Goal: Book appointment/travel/reservation

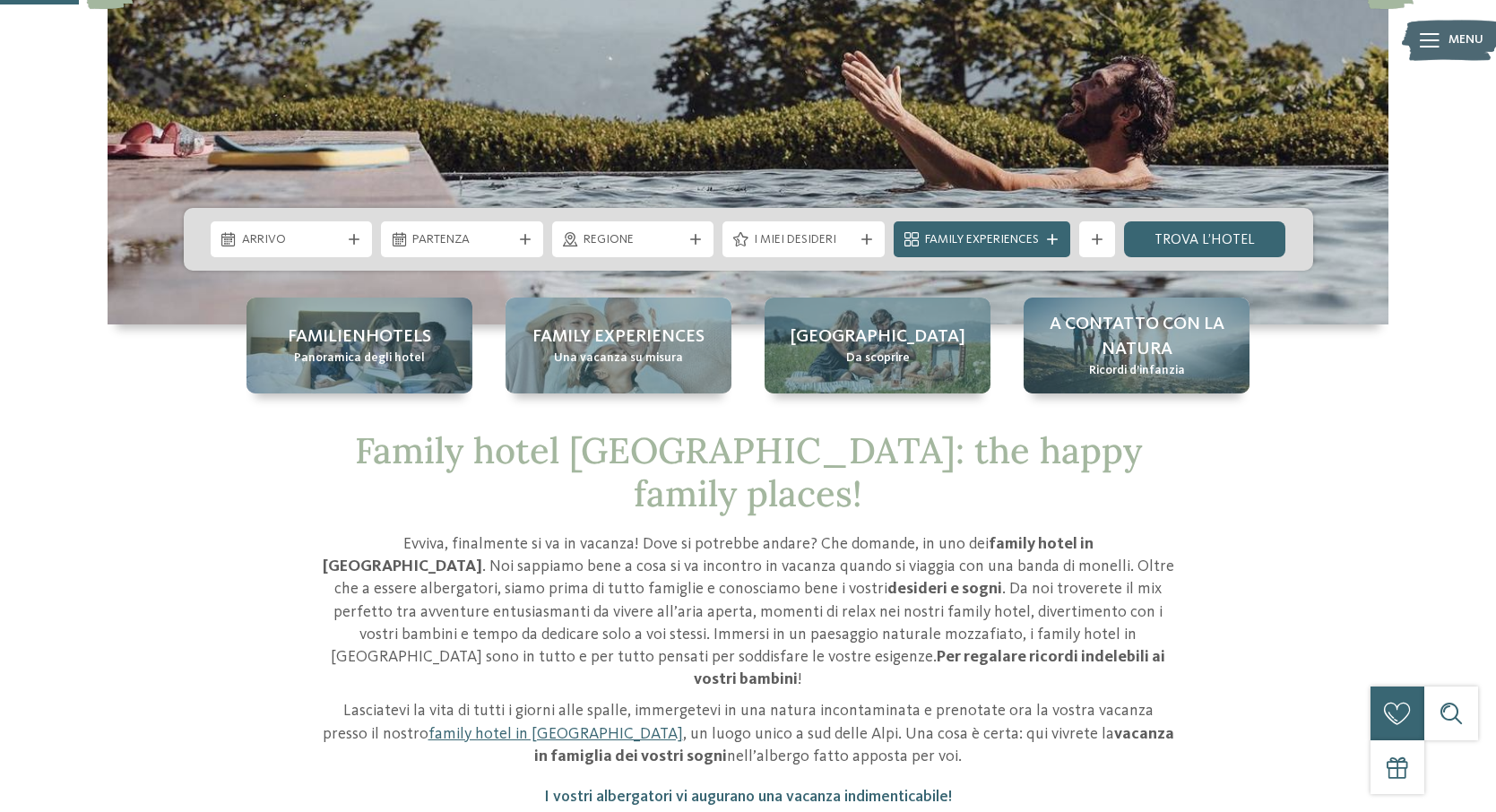
scroll to position [441, 0]
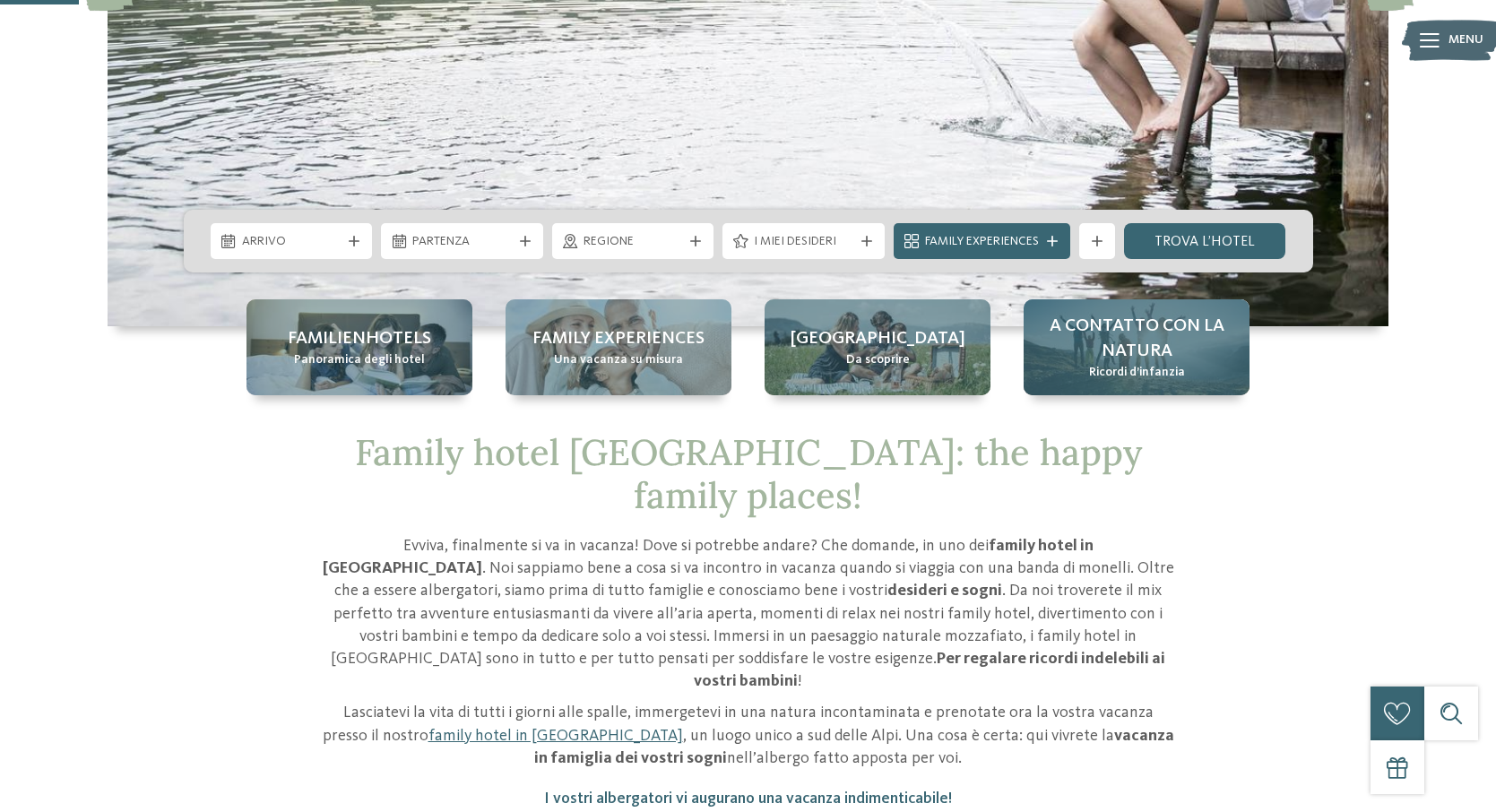
click at [1157, 357] on span "A contatto con la natura" at bounding box center [1137, 339] width 190 height 51
click at [1111, 342] on span "A contatto con la natura" at bounding box center [1137, 339] width 190 height 51
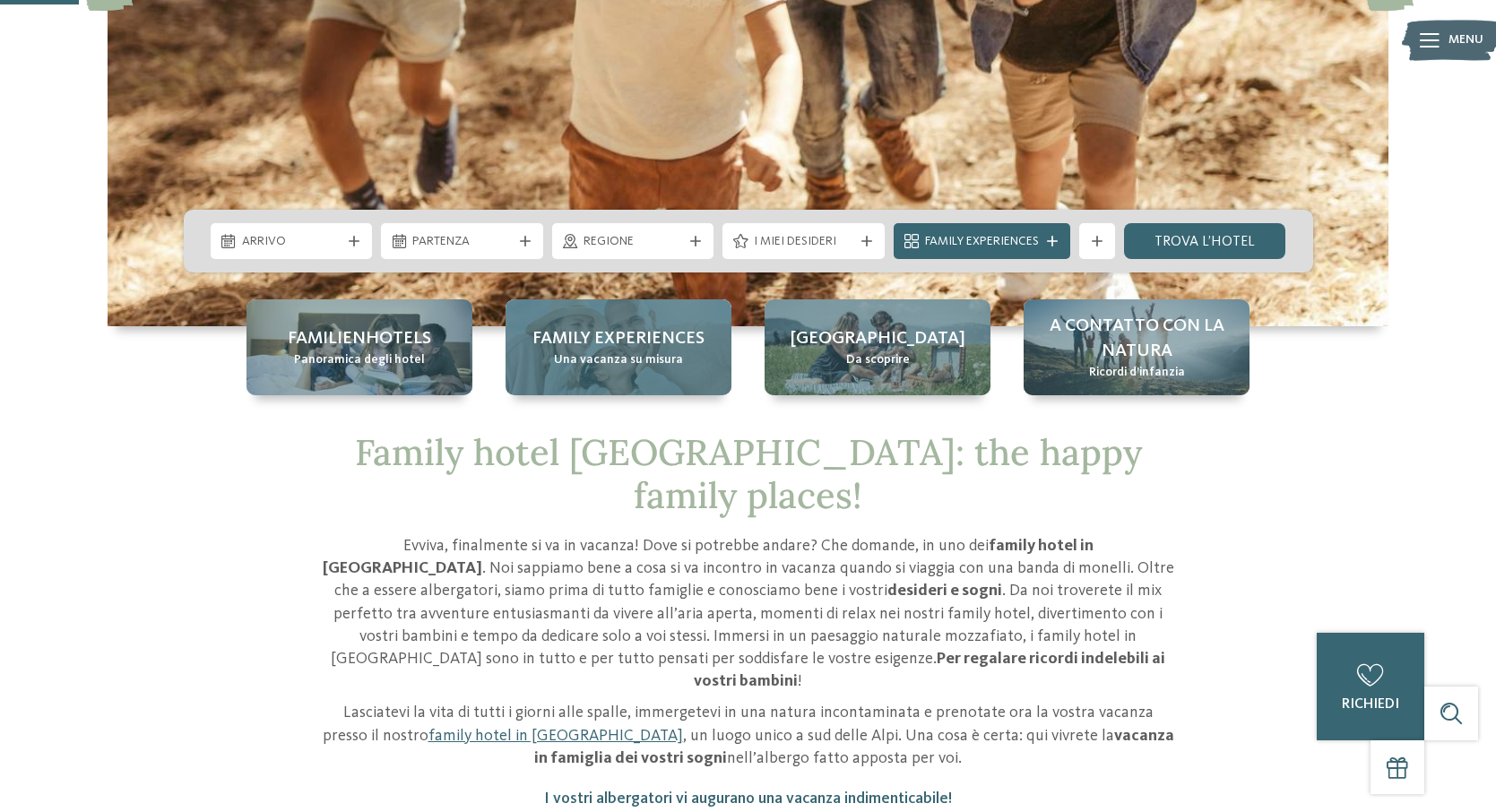
click at [694, 362] on div "Family experiences Una vacanza su misura" at bounding box center [618, 347] width 226 height 96
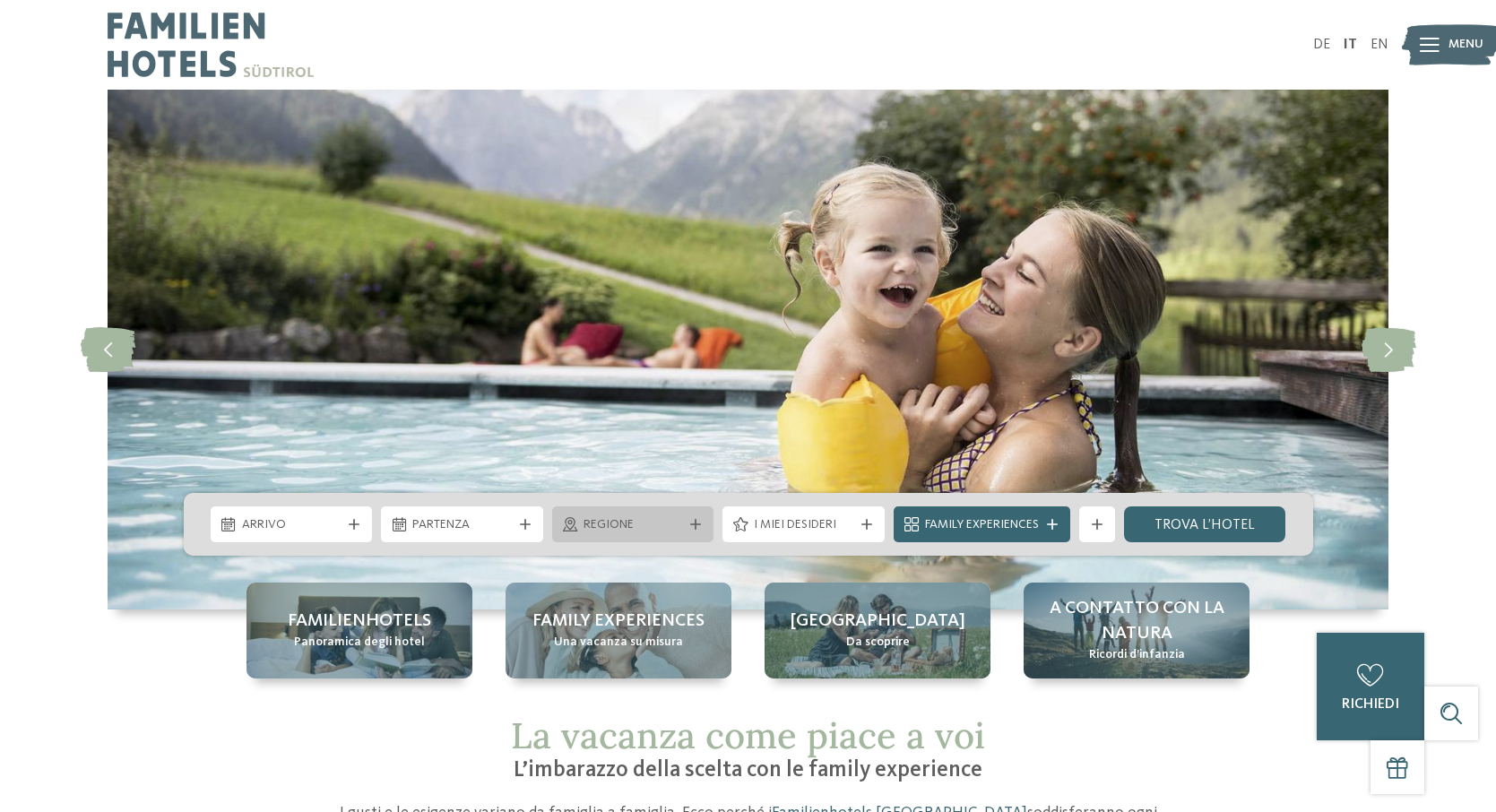
click at [695, 528] on icon at bounding box center [696, 525] width 11 height 11
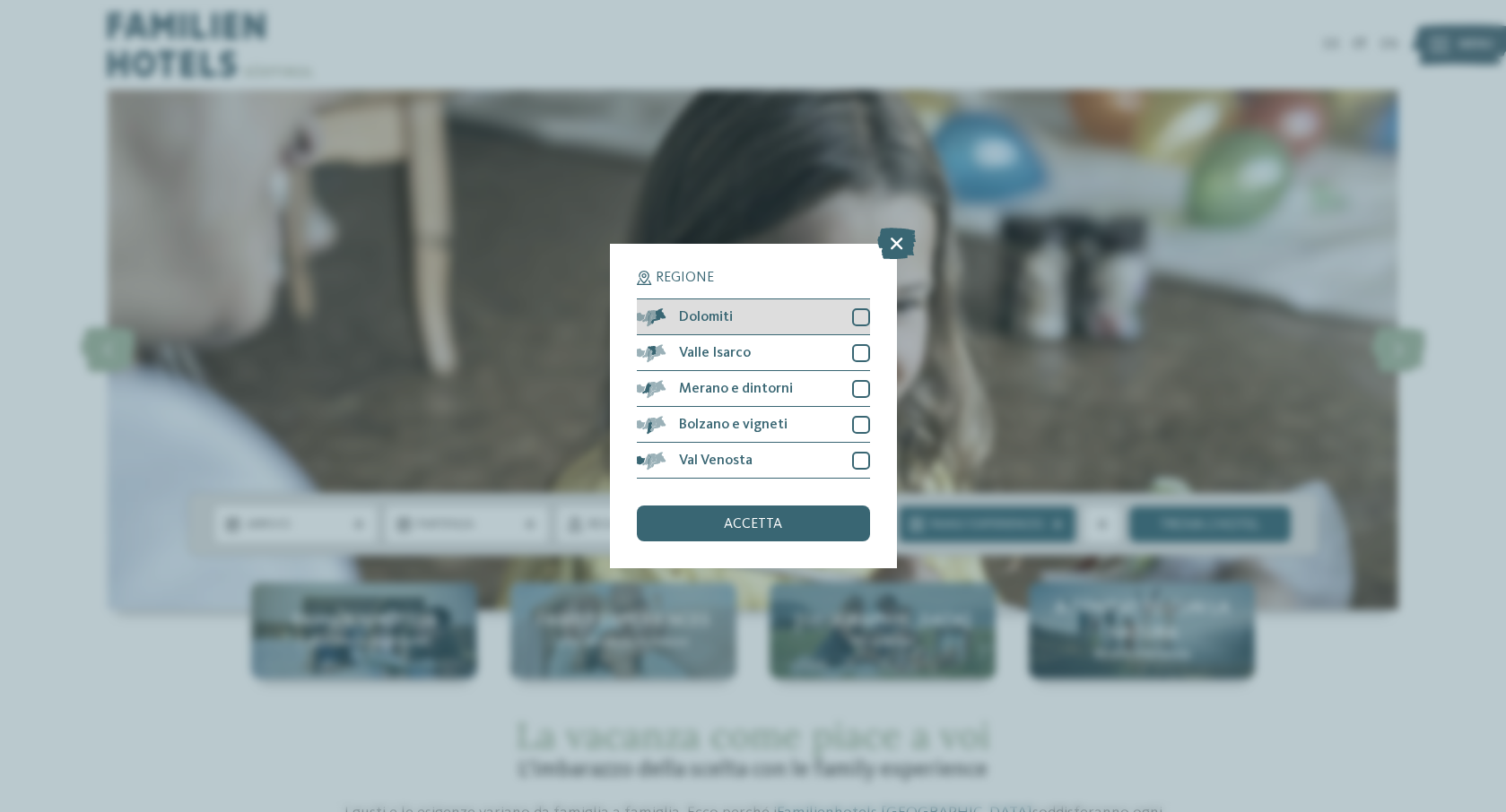
click at [741, 299] on div "Dolomiti" at bounding box center [753, 317] width 233 height 36
click at [756, 517] on span "accetta" at bounding box center [753, 525] width 58 height 15
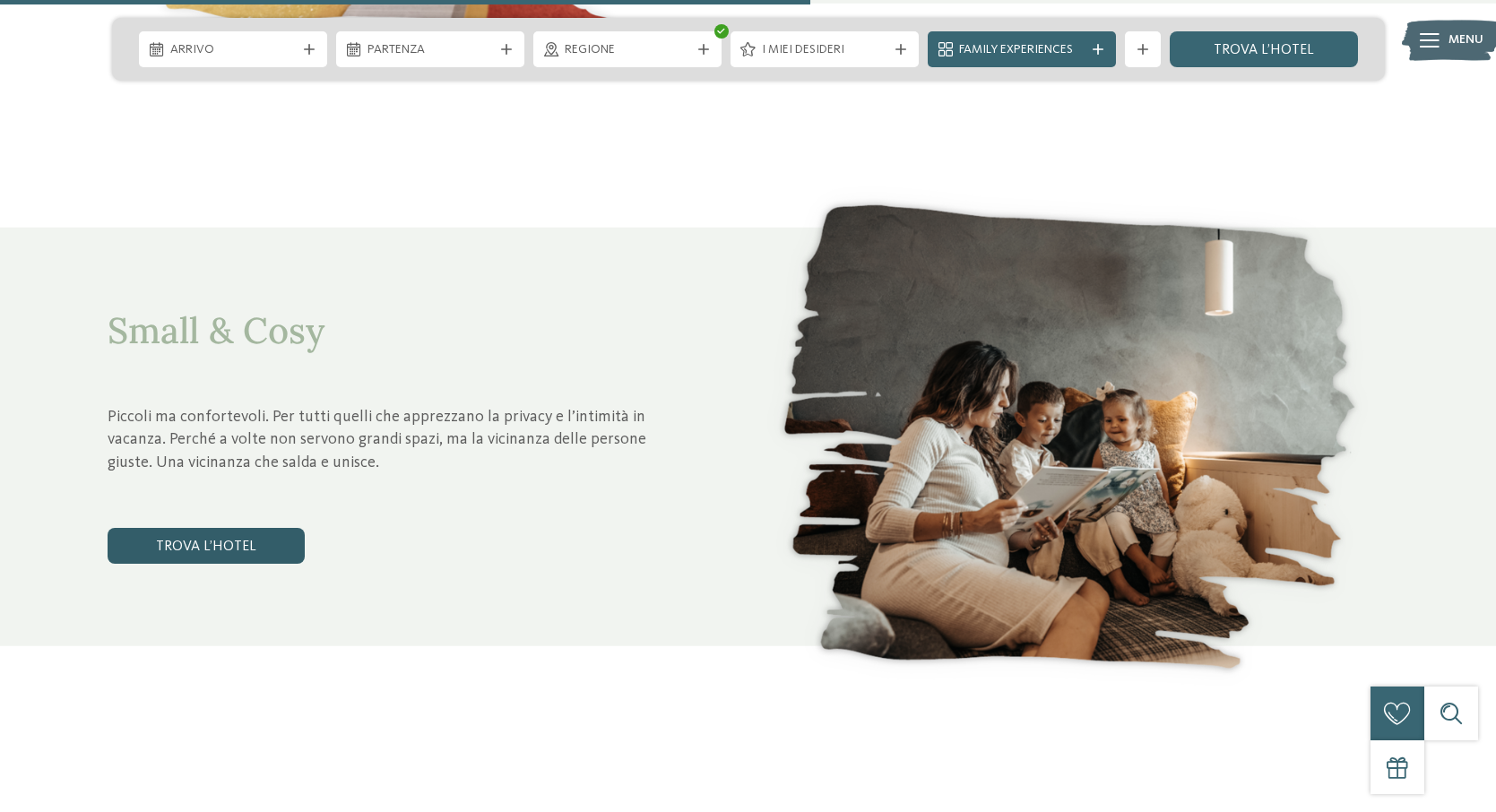
scroll to position [4177, 1]
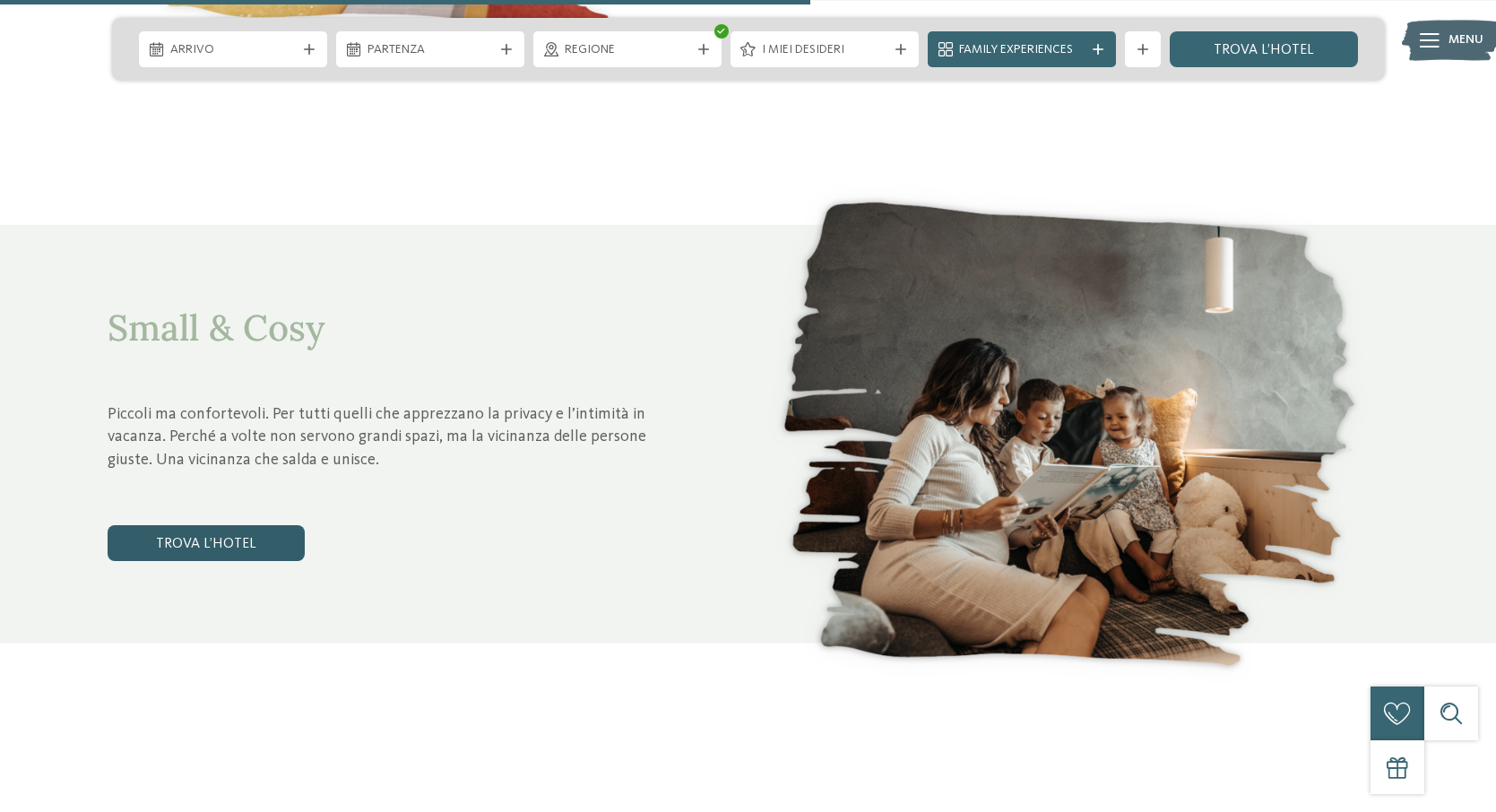
click at [227, 554] on link "trova l’hotel" at bounding box center [206, 543] width 197 height 36
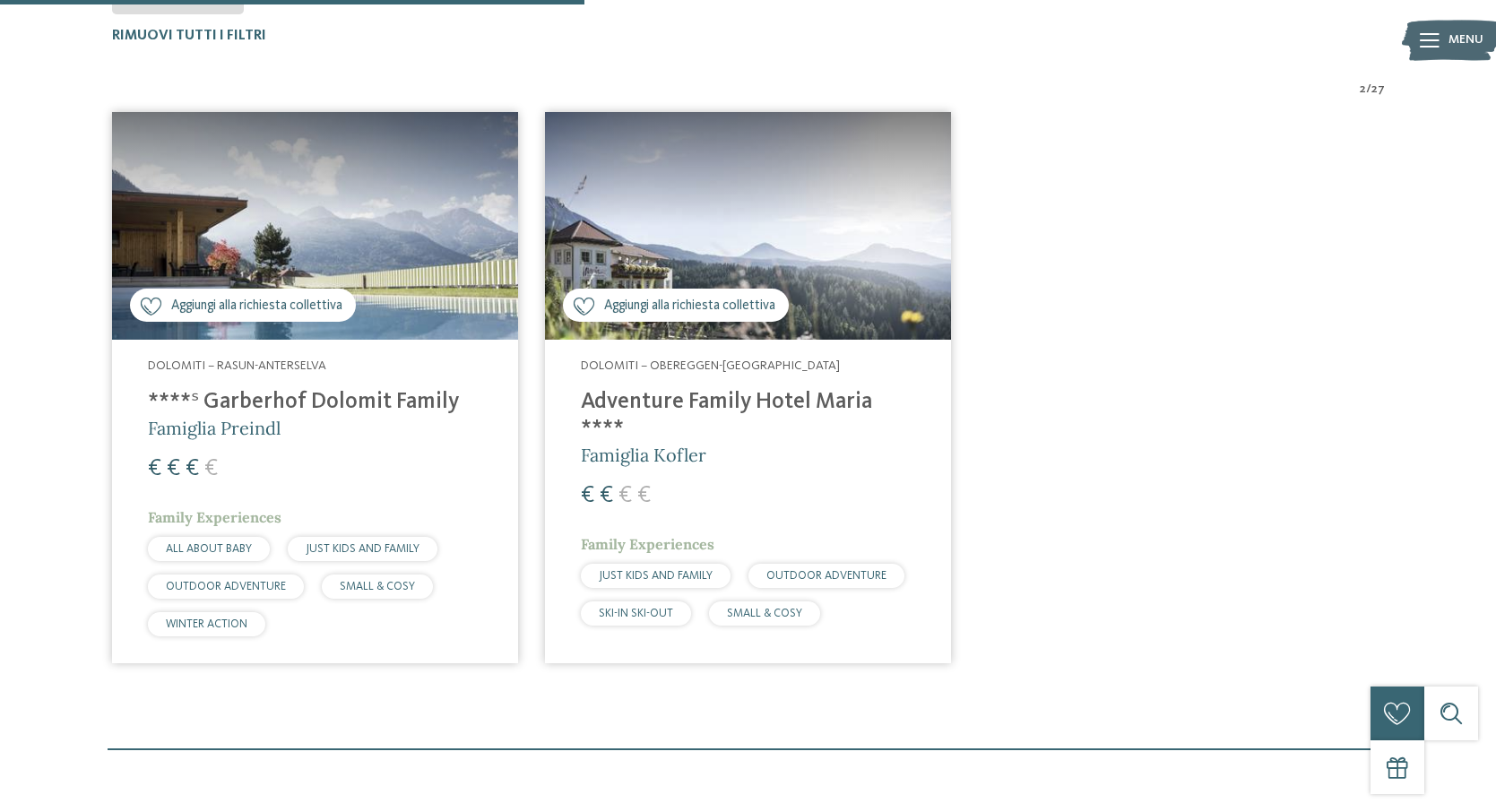
scroll to position [586, 0]
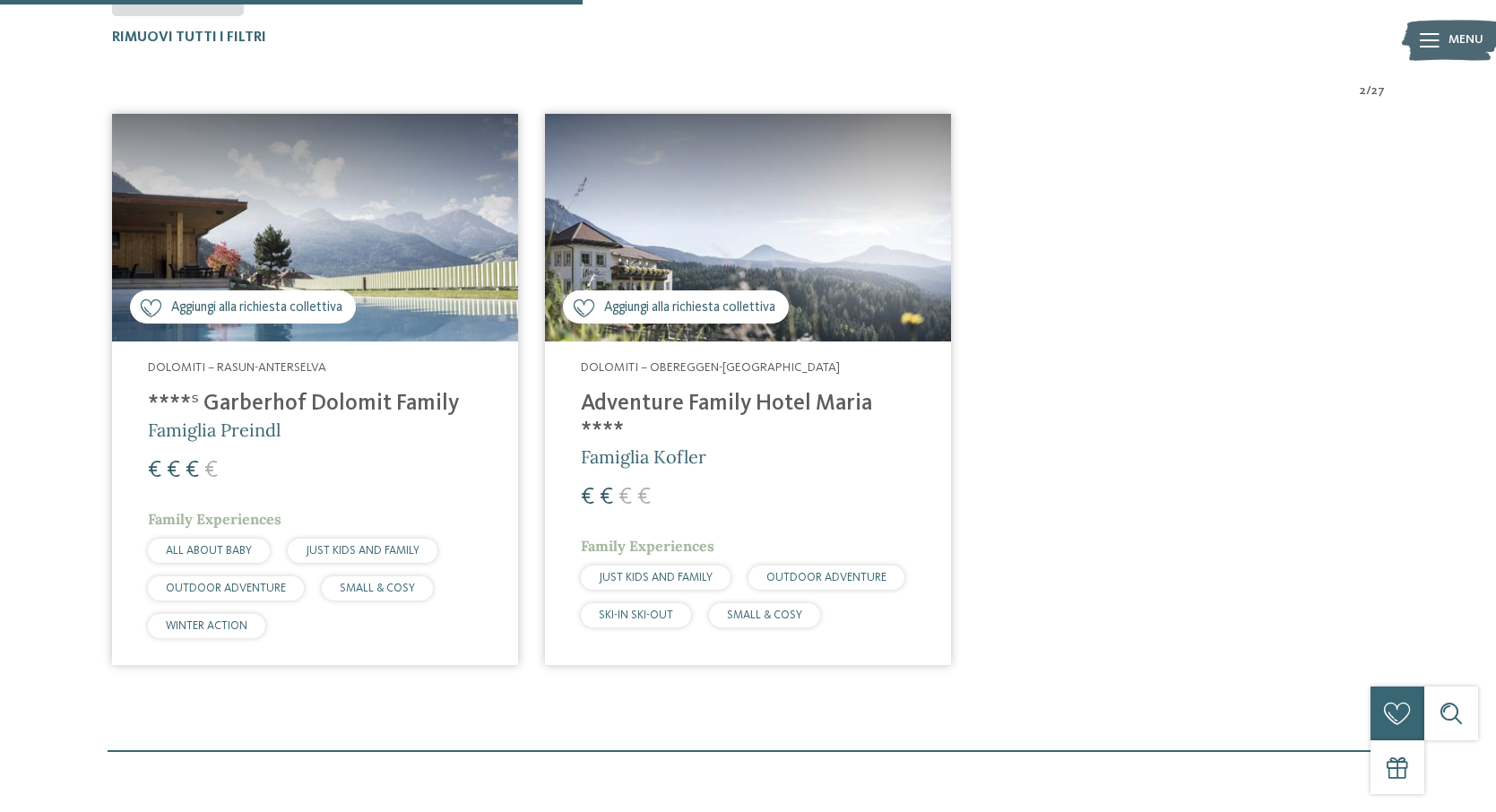
click at [326, 407] on h4 "****ˢ Garberhof Dolomit Family" at bounding box center [315, 404] width 334 height 27
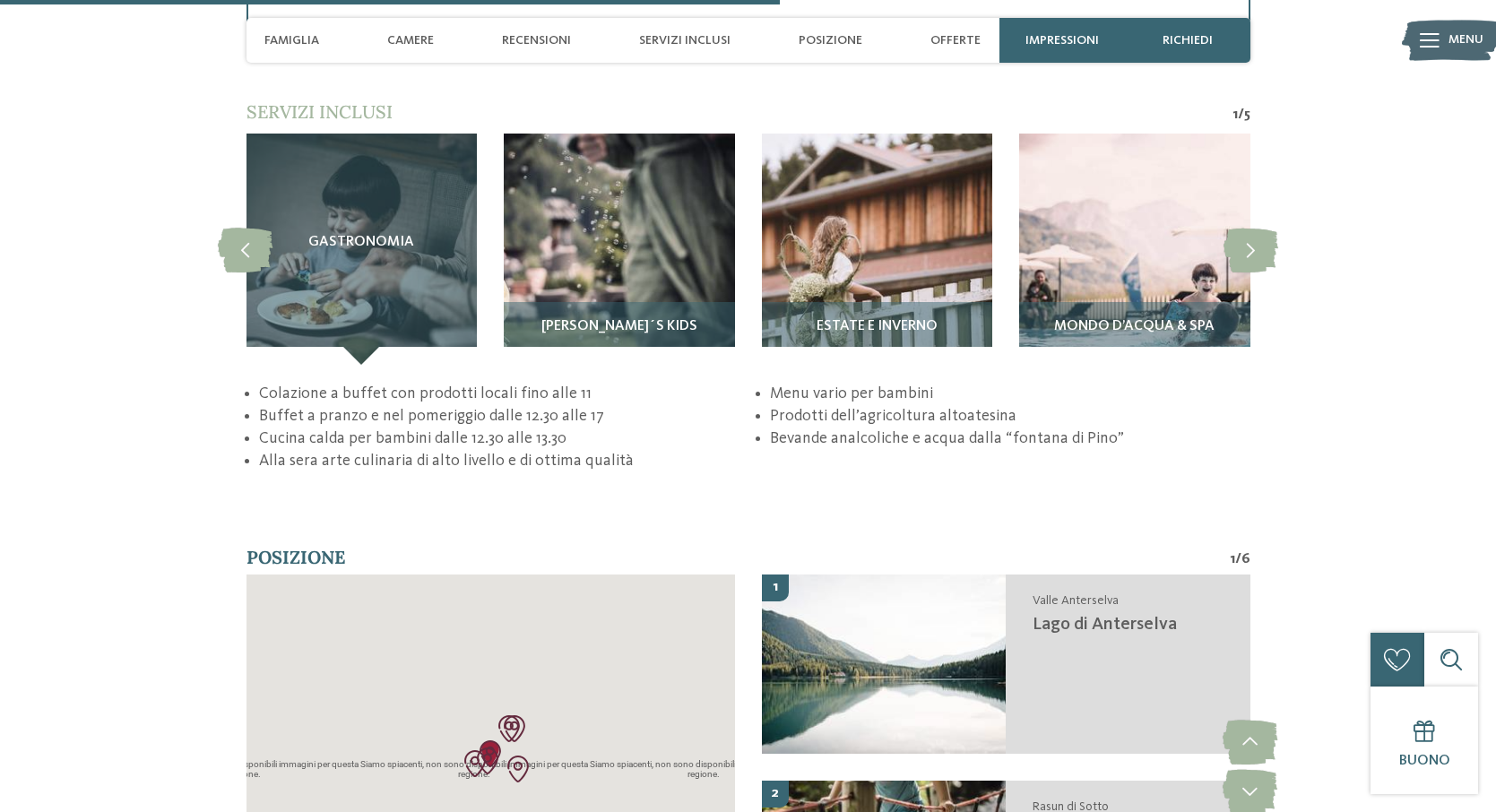
scroll to position [3536, 0]
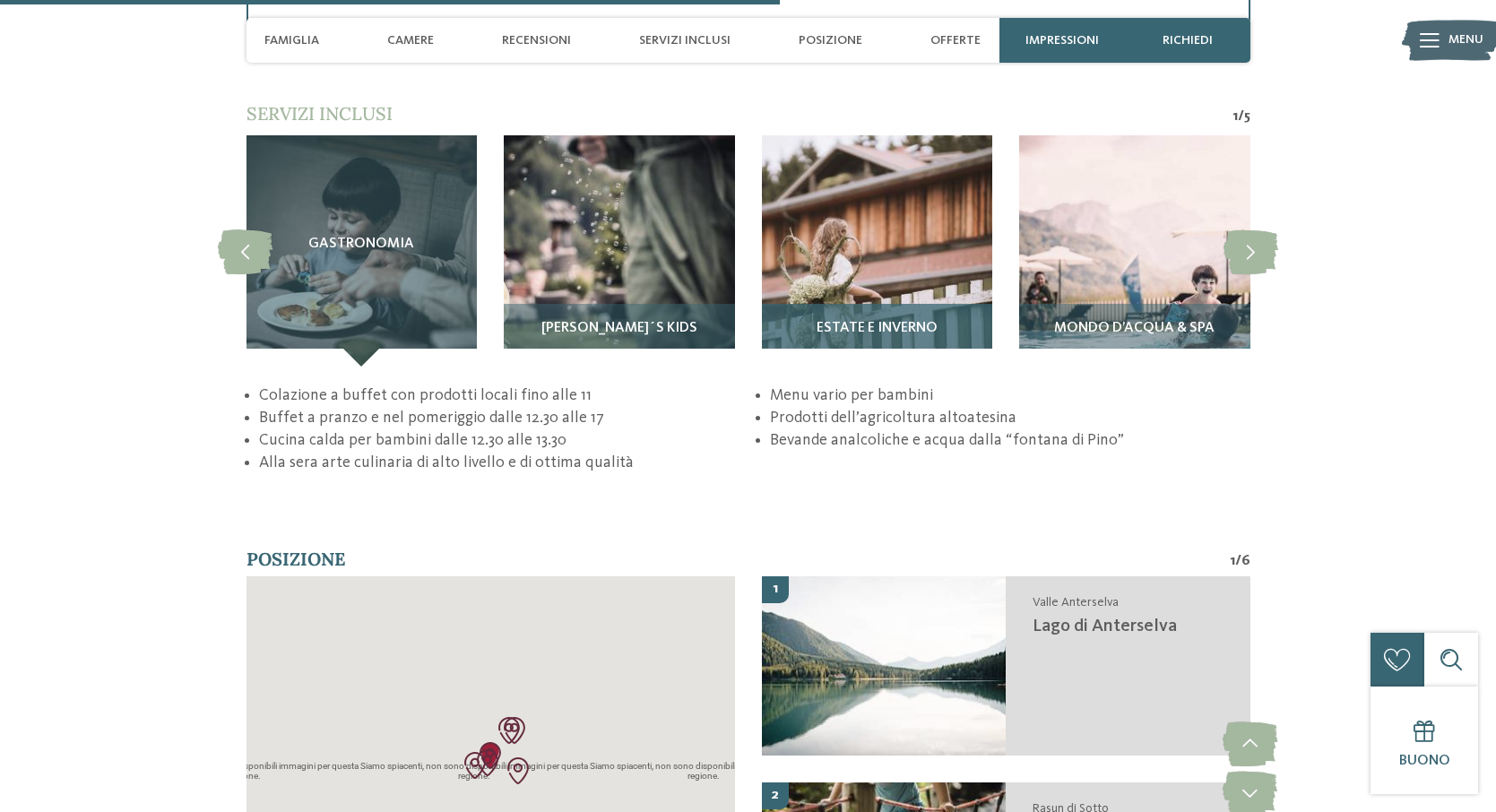
click at [860, 244] on img at bounding box center [877, 250] width 231 height 231
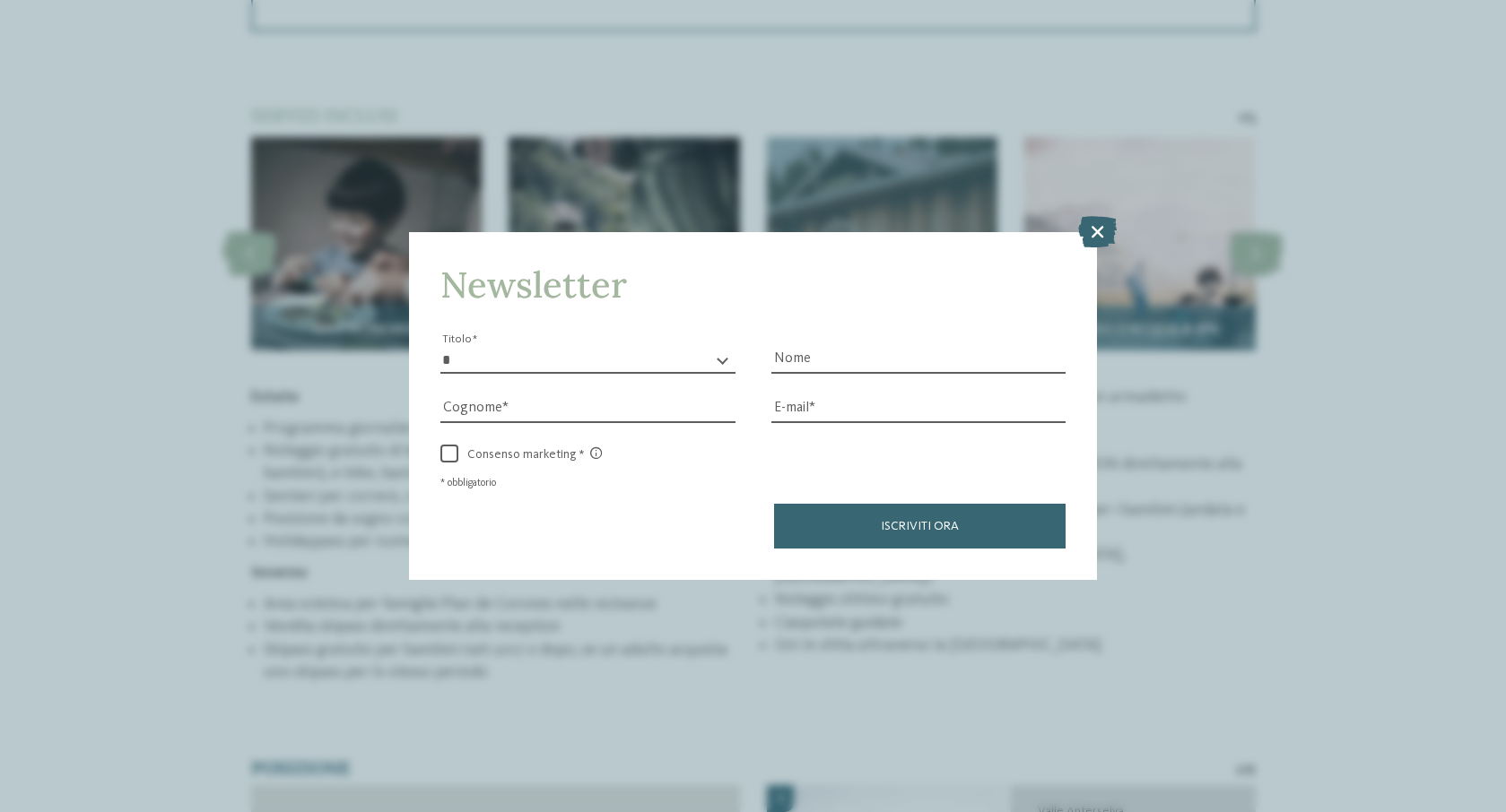
drag, startPoint x: 1098, startPoint y: 143, endPoint x: 1087, endPoint y: 141, distance: 11.2
click at [1098, 215] on icon at bounding box center [1098, 231] width 39 height 31
